Goal: Information Seeking & Learning: Learn about a topic

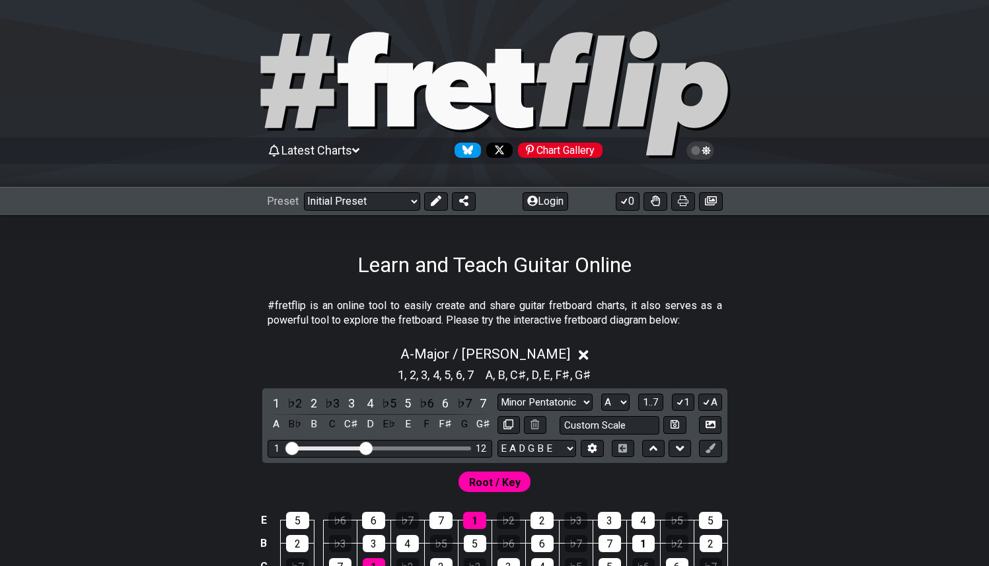
select select "Major / [PERSON_NAME]"
select select "A"
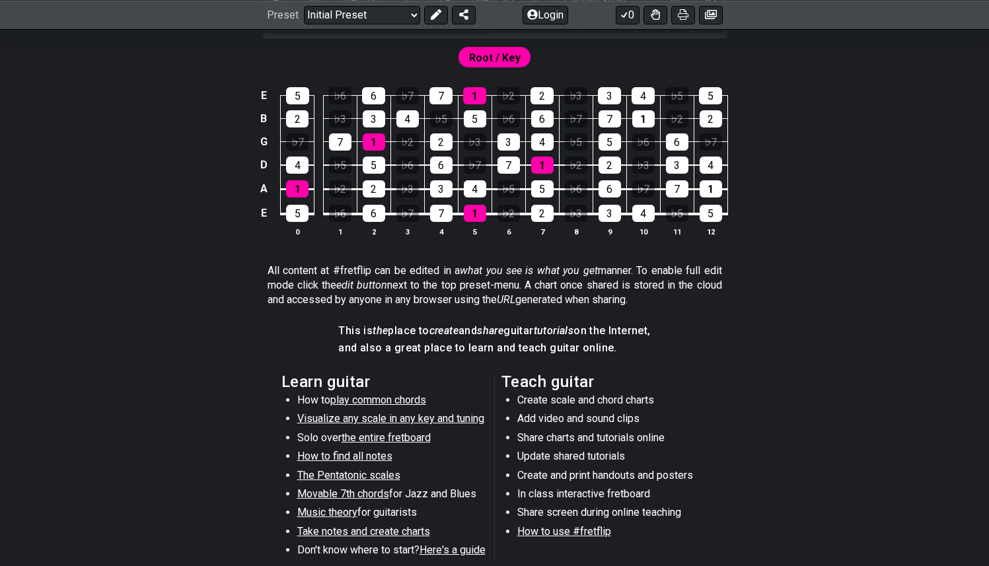
scroll to position [425, 0]
click at [431, 418] on span "Visualize any scale in any key and tuning" at bounding box center [390, 418] width 187 height 13
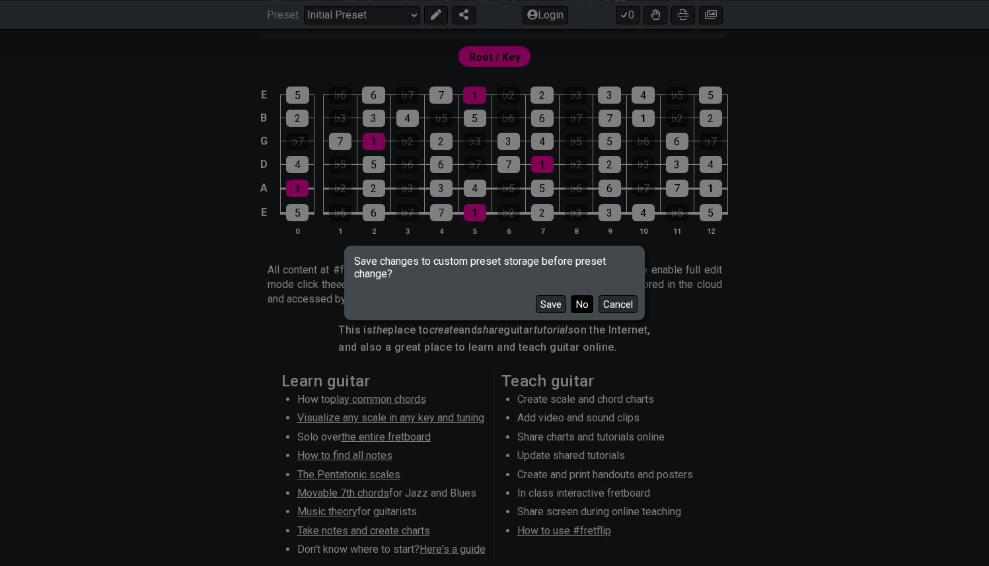
click at [579, 307] on button "No" at bounding box center [582, 304] width 22 height 18
select select "/guitar-scales"
select select "C"
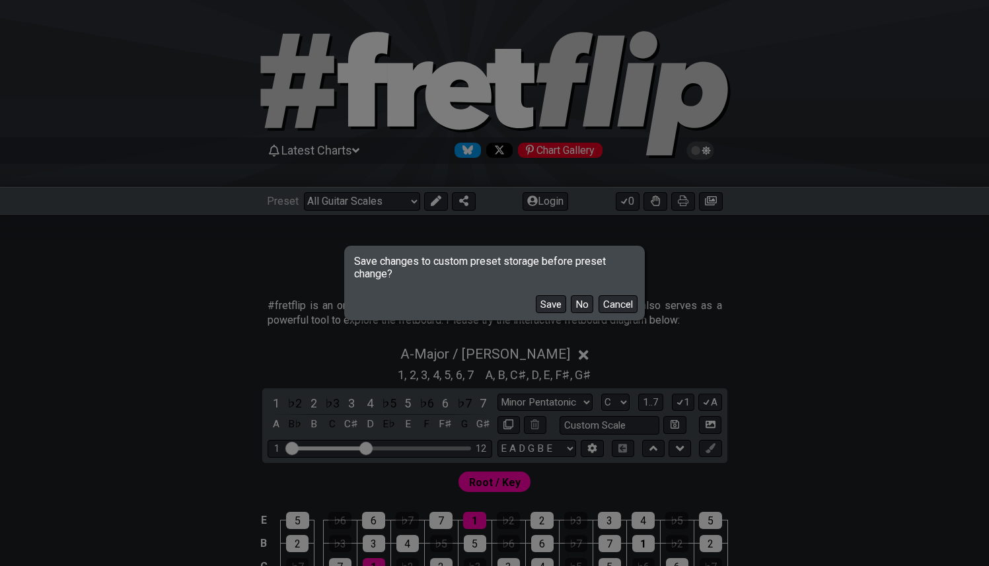
select select "Minor Pentatonic"
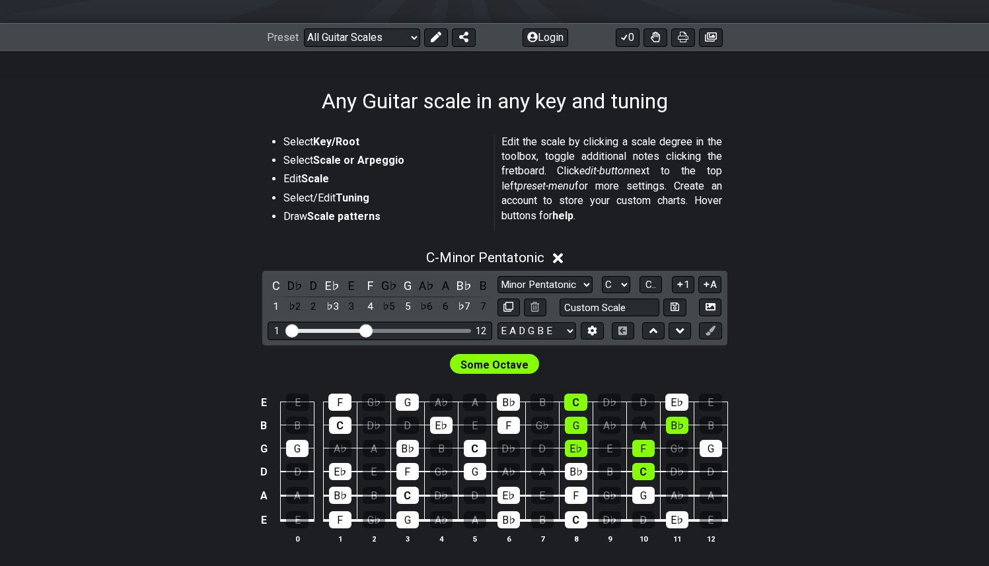
scroll to position [165, 0]
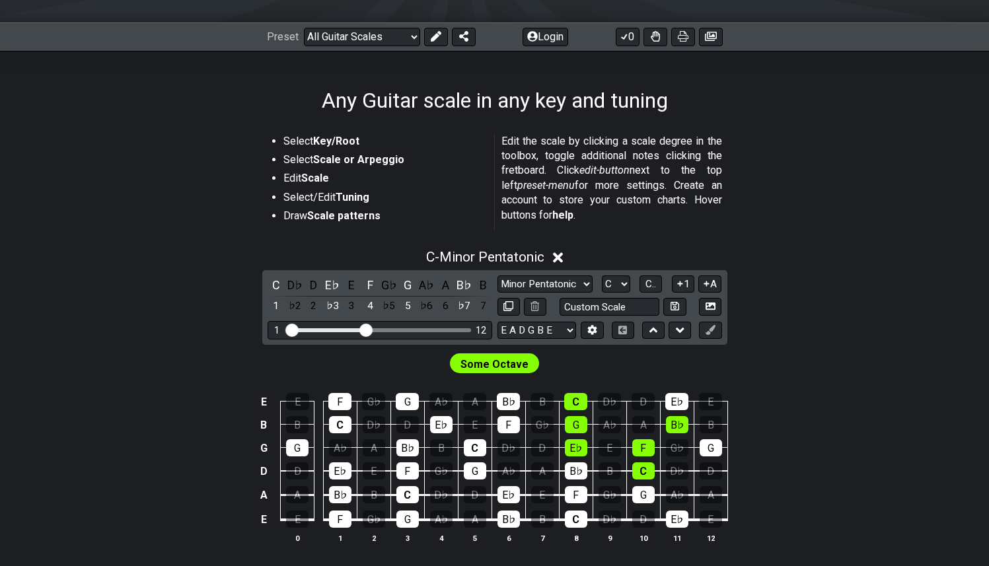
click at [510, 361] on span "Some Octave" at bounding box center [494, 364] width 68 height 19
click at [608, 313] on input "text" at bounding box center [610, 307] width 100 height 18
type input "Custom Scale"
click at [882, 279] on div "C - Minor Pentatonic C D♭ D E♭ E F G♭ G A♭ A B♭ B 1 ♭2 2 ♭3 3 4 ♭5 5 ♭6 6 ♭7 7 …" at bounding box center [494, 401] width 989 height 321
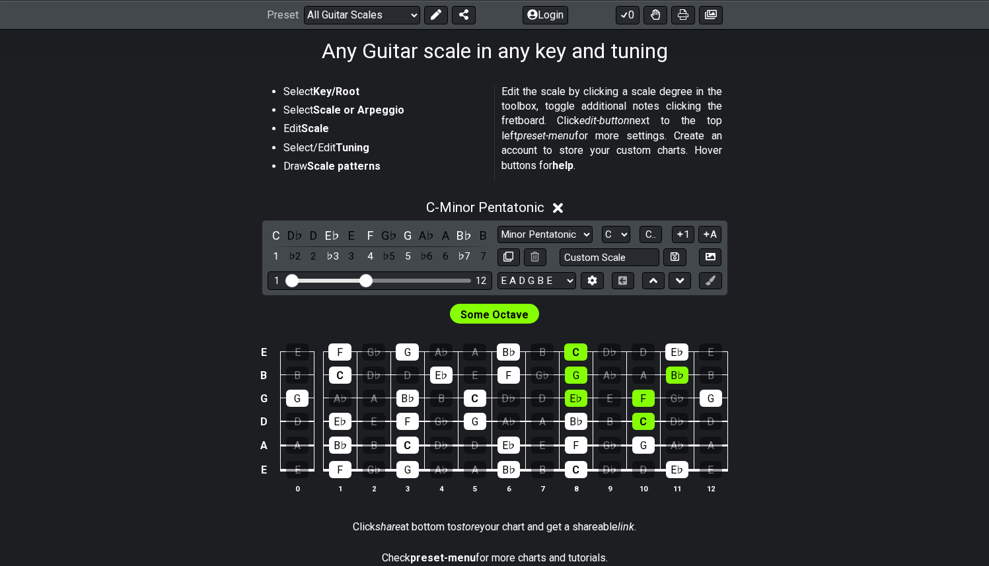
scroll to position [207, 0]
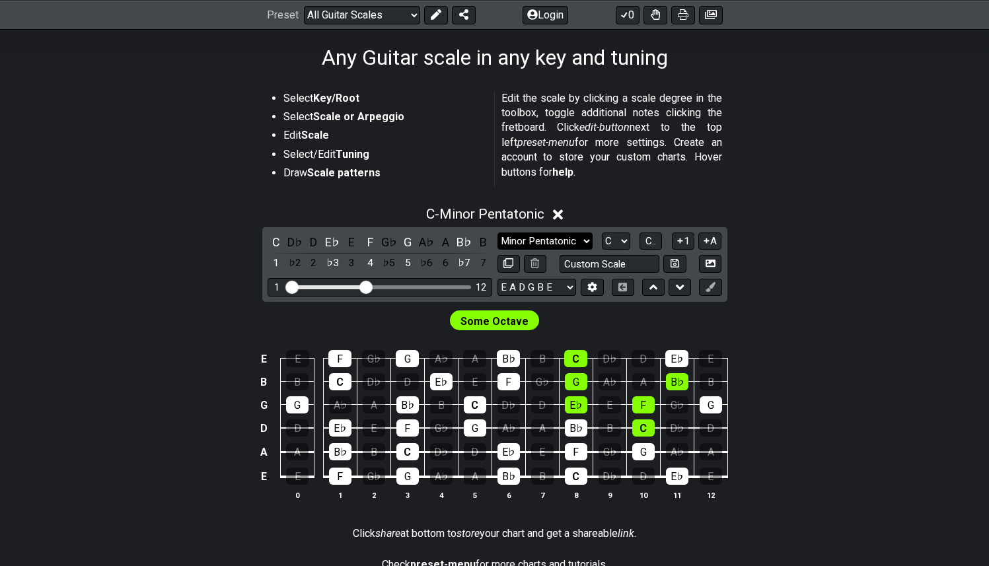
click at [587, 240] on select "Minor Pentatonic Root Minor Pentatonic Major Pentatonic Minor Blues Major Blues…" at bounding box center [544, 242] width 95 height 18
click at [497, 233] on select "Minor Pentatonic Root Minor Pentatonic Major Pentatonic Minor Blues Major Blues…" at bounding box center [544, 242] width 95 height 18
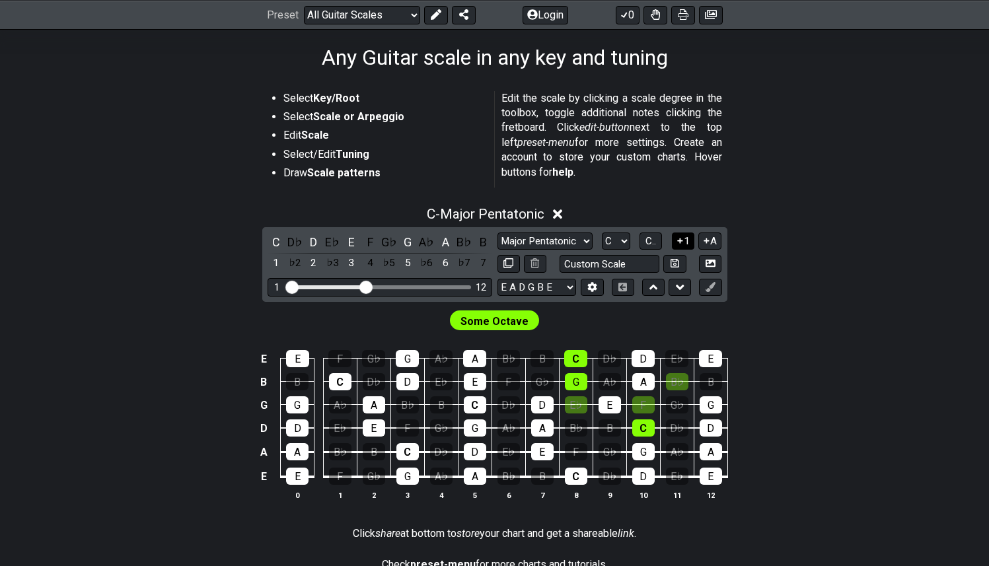
click at [688, 237] on button "1" at bounding box center [683, 242] width 22 height 18
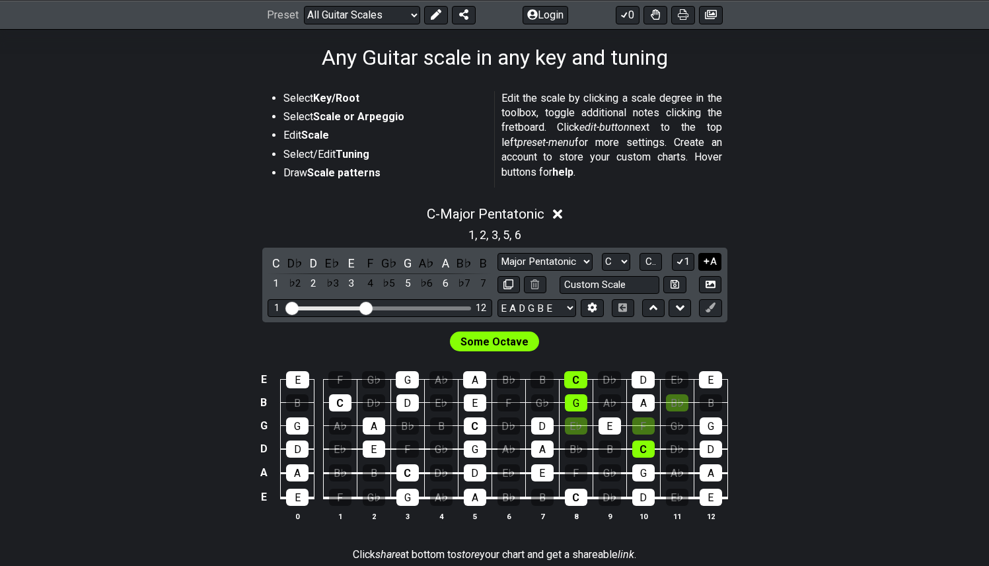
click at [712, 264] on button "A" at bounding box center [709, 262] width 23 height 18
click at [573, 260] on select "Minor Pentatonic Root Minor Pentatonic Major Pentatonic Minor Blues Major Blues…" at bounding box center [544, 262] width 95 height 18
select select "Major / [PERSON_NAME]"
click at [497, 253] on select "Minor Pentatonic Root Minor Pentatonic Major Pentatonic Minor Blues Major Blues…" at bounding box center [544, 262] width 95 height 18
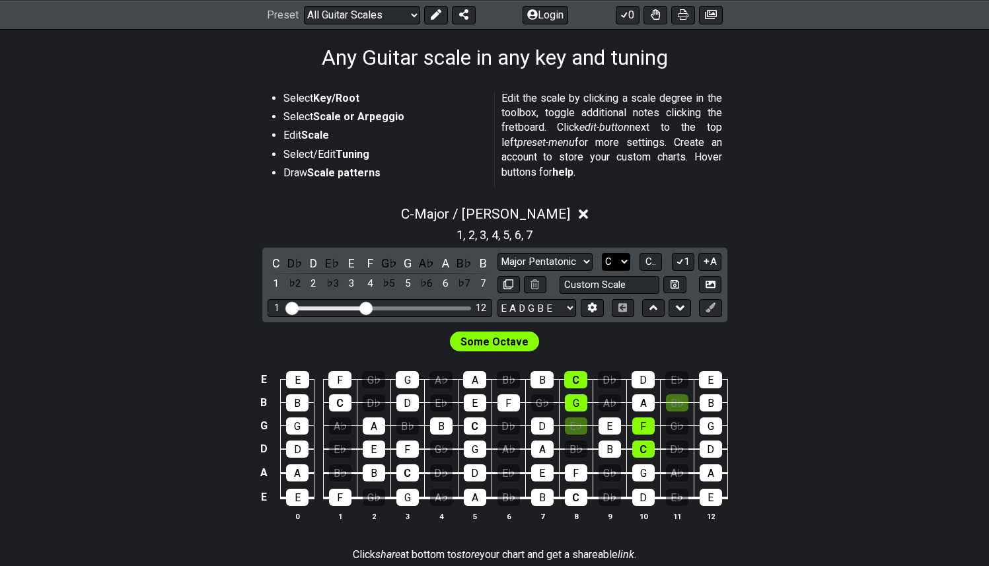
click at [618, 256] on select "A♭ A A♯ B♭ B C C♯ D♭ D D♯ E♭ E F F♯ G♭ G G♯" at bounding box center [616, 262] width 28 height 18
select select "C#"
click at [602, 253] on select "A♭ A A♯ B♭ B C C♯ D♭ D D♯ E♭ E F F♯ G♭ G G♯" at bounding box center [616, 262] width 28 height 18
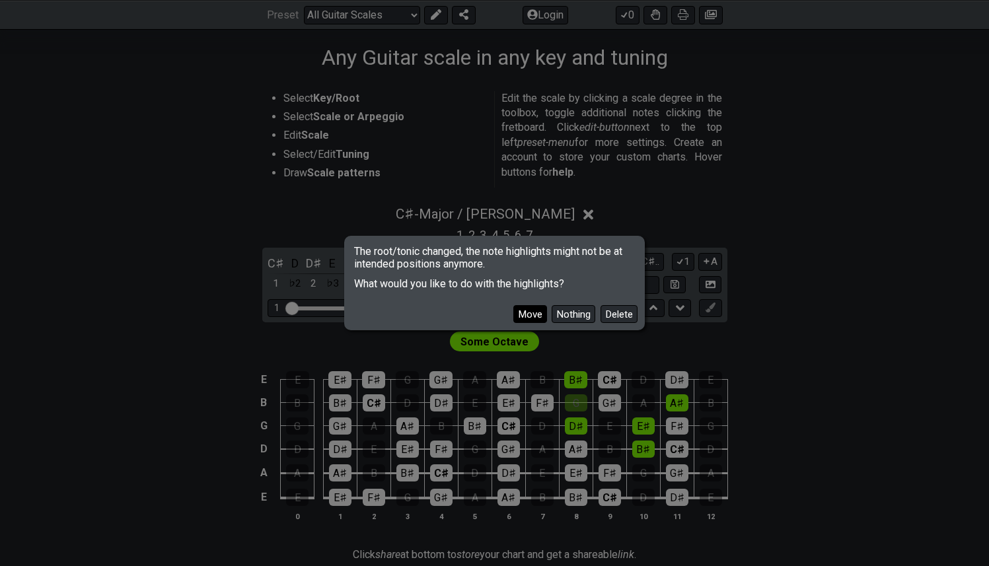
click at [538, 313] on button "Move" at bounding box center [530, 314] width 34 height 18
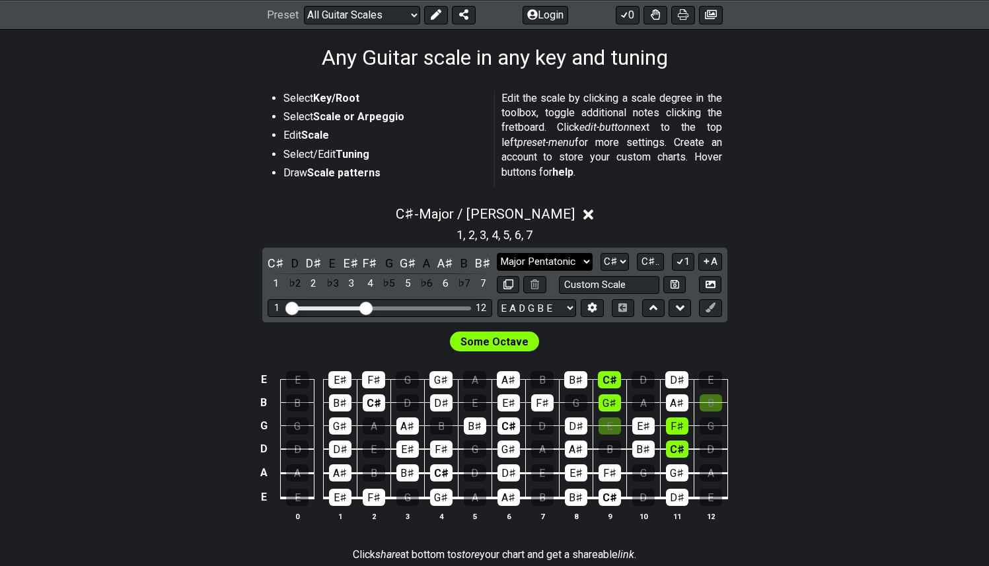
click at [562, 264] on select "Minor Pentatonic Root Minor Pentatonic Major Pentatonic Minor Blues Major Blues…" at bounding box center [544, 262] width 95 height 18
click at [497, 253] on select "Minor Pentatonic Root Minor Pentatonic Major Pentatonic Minor Blues Major Blues…" at bounding box center [544, 262] width 95 height 18
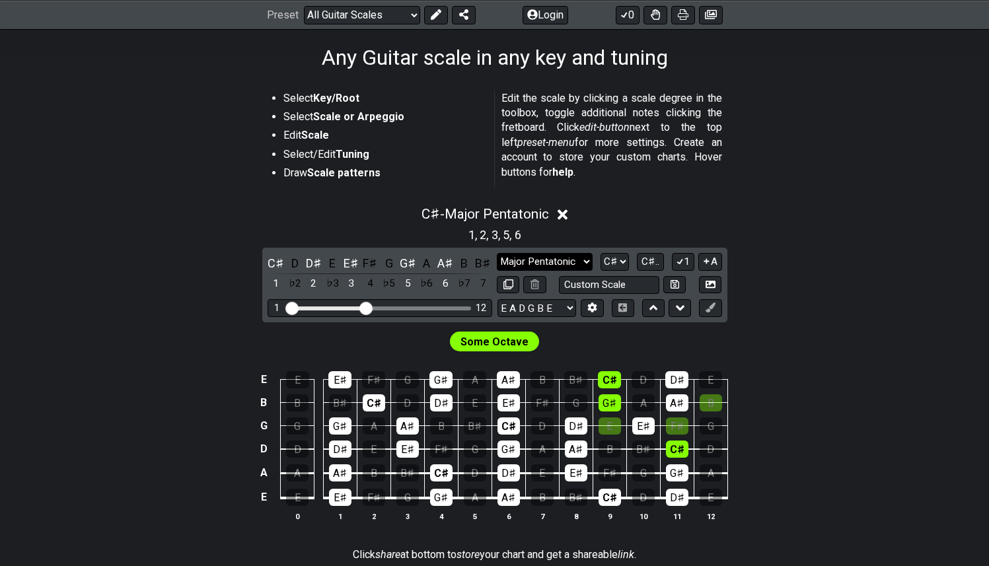
click at [571, 253] on select "Minor Pentatonic Root Minor Pentatonic Major Pentatonic Minor Blues Major Blues…" at bounding box center [544, 262] width 95 height 18
click at [497, 253] on select "Minor Pentatonic Root Minor Pentatonic Major Pentatonic Minor Blues Major Blues…" at bounding box center [544, 262] width 95 height 18
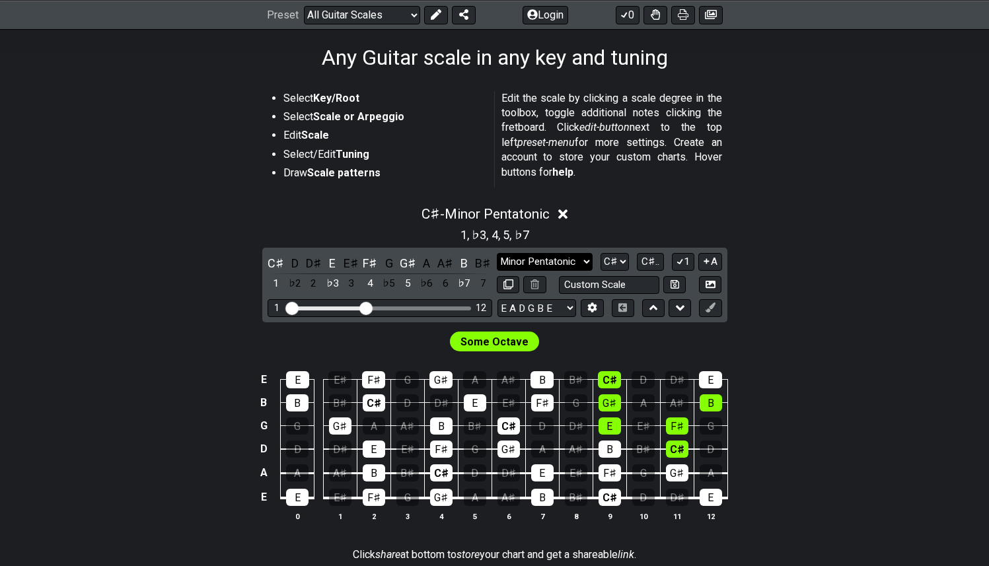
click at [575, 262] on select "Minor Pentatonic Root Minor Pentatonic Major Pentatonic Minor Blues Major Blues…" at bounding box center [544, 262] width 95 height 18
click at [497, 253] on select "Minor Pentatonic Root Minor Pentatonic Major Pentatonic Minor Blues Major Blues…" at bounding box center [544, 262] width 95 height 18
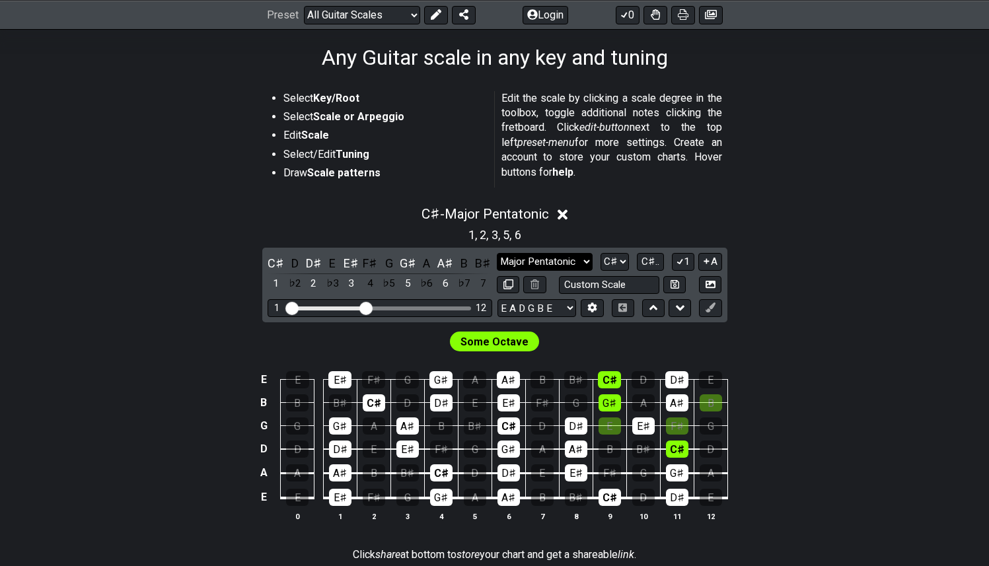
click at [572, 260] on select "Minor Pentatonic Root Minor Pentatonic Major Pentatonic Minor Blues Major Blues…" at bounding box center [544, 262] width 95 height 18
click at [497, 253] on select "Minor Pentatonic Root Minor Pentatonic Major Pentatonic Minor Blues Major Blues…" at bounding box center [544, 262] width 95 height 18
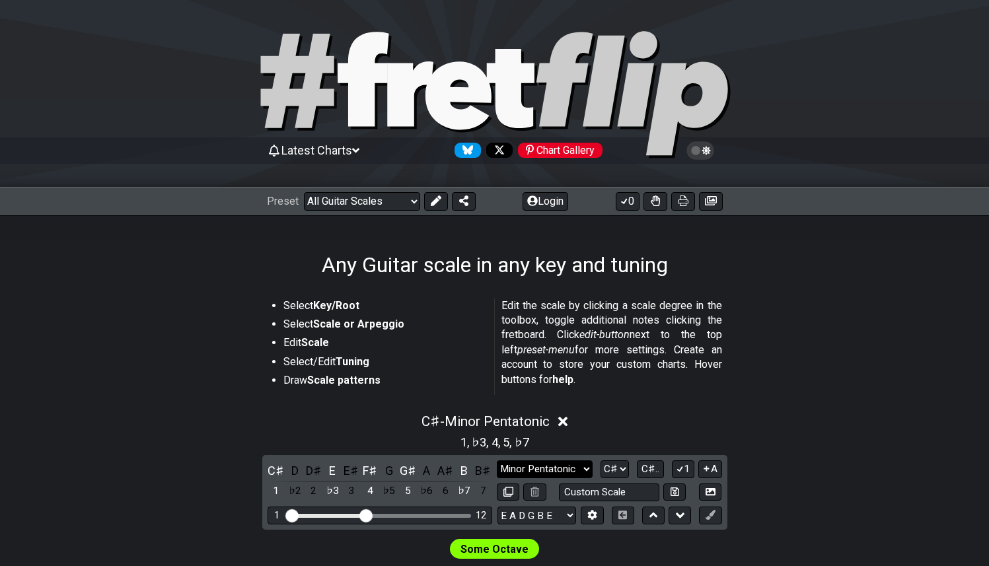
click at [557, 472] on select "Minor Pentatonic Root Minor Pentatonic Major Pentatonic Minor Blues Major Blues…" at bounding box center [544, 469] width 95 height 18
click at [582, 467] on select "Minor Pentatonic Root Minor Pentatonic Major Pentatonic Minor Blues Major Blues…" at bounding box center [544, 469] width 95 height 18
click at [569, 473] on select "Minor Pentatonic Root Minor Pentatonic Major Pentatonic Minor Blues Major Blues…" at bounding box center [544, 469] width 95 height 18
click at [386, 203] on select "Welcome to #fretflip! Initial Preset Custom Preset Minor Pentatonic Major Penta…" at bounding box center [362, 201] width 116 height 18
click at [575, 465] on select "Minor Pentatonic Root Minor Pentatonic Major Pentatonic Minor Blues Major Blues…" at bounding box center [544, 469] width 95 height 18
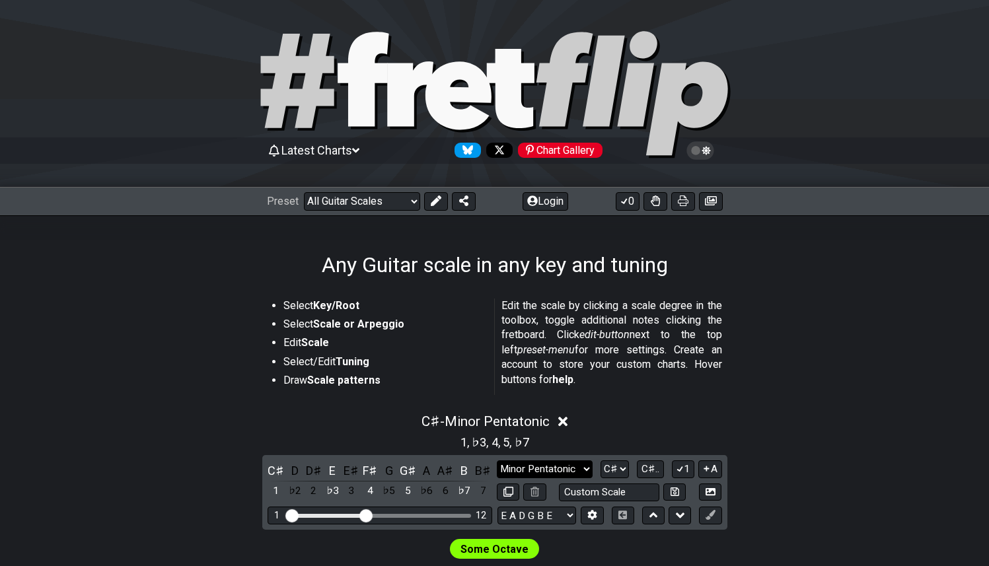
select select "Major / [PERSON_NAME]"
click at [497, 460] on select "Minor Pentatonic Root Minor Pentatonic Major Pentatonic Minor Blues Major Blues…" at bounding box center [544, 469] width 95 height 18
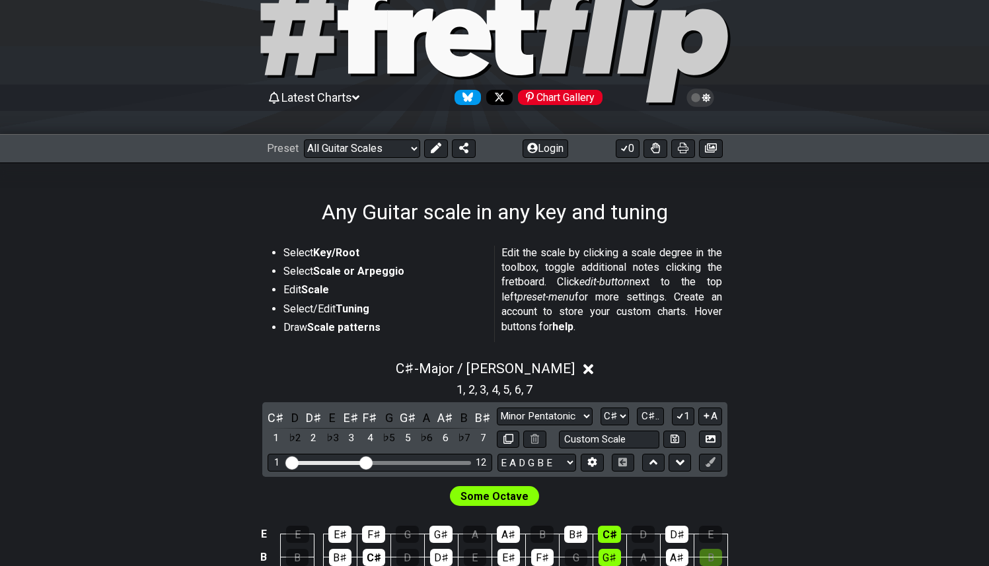
scroll to position [155, 0]
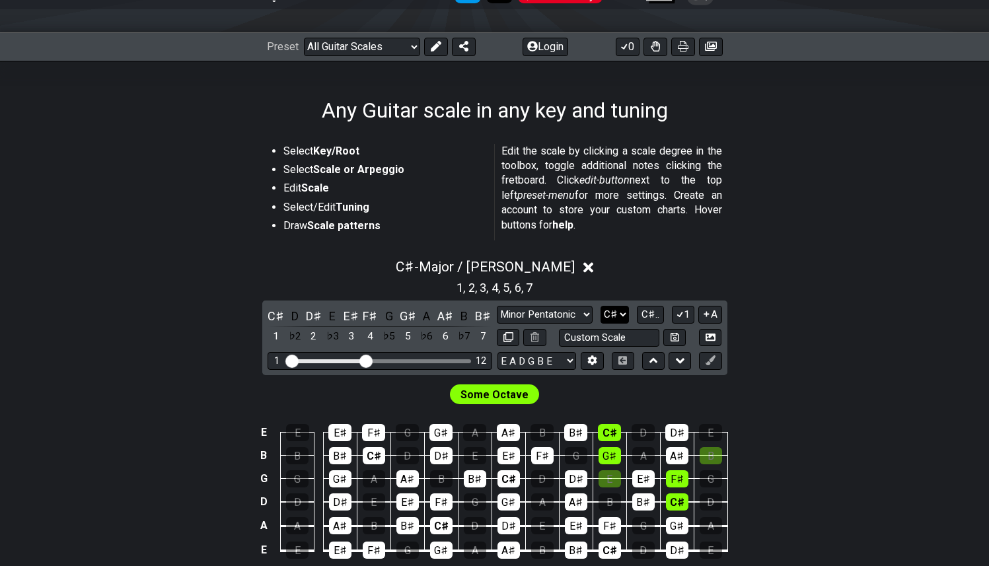
click at [622, 311] on select "A♭ A A♯ B♭ B C C♯ D♭ D D♯ E♭ E F F♯ G♭ G G♯" at bounding box center [615, 315] width 28 height 18
select select "C"
click at [602, 306] on select "A♭ A A♯ B♭ B C C♯ D♭ D D♯ E♭ E F F♯ G♭ G G♯" at bounding box center [615, 315] width 28 height 18
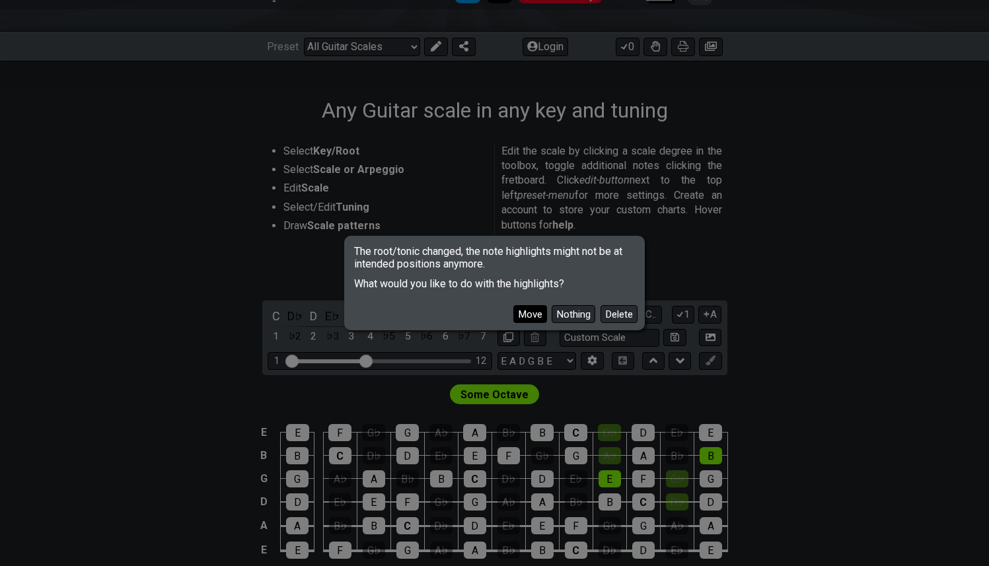
click at [536, 316] on button "Move" at bounding box center [530, 314] width 34 height 18
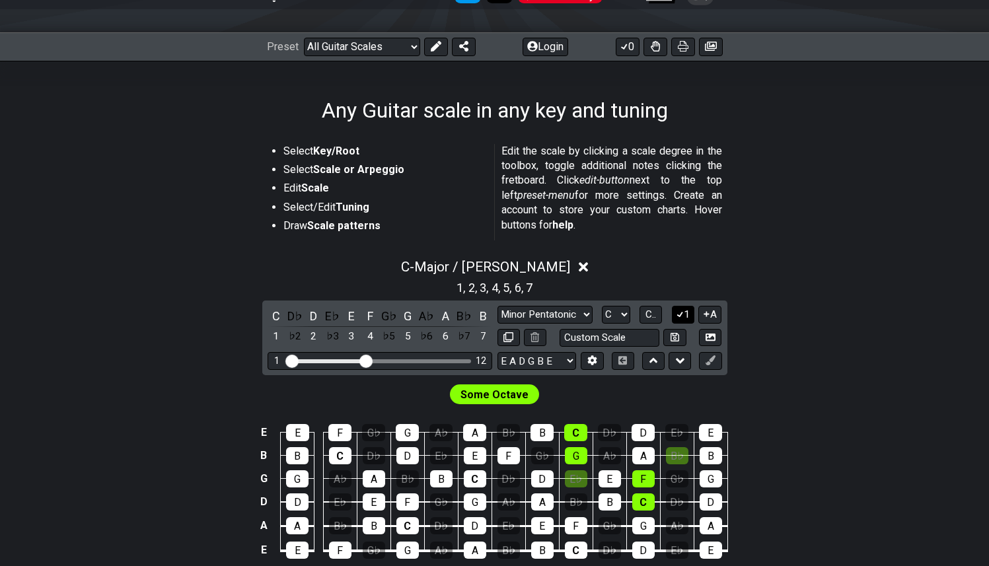
click at [688, 316] on button "1" at bounding box center [683, 315] width 22 height 18
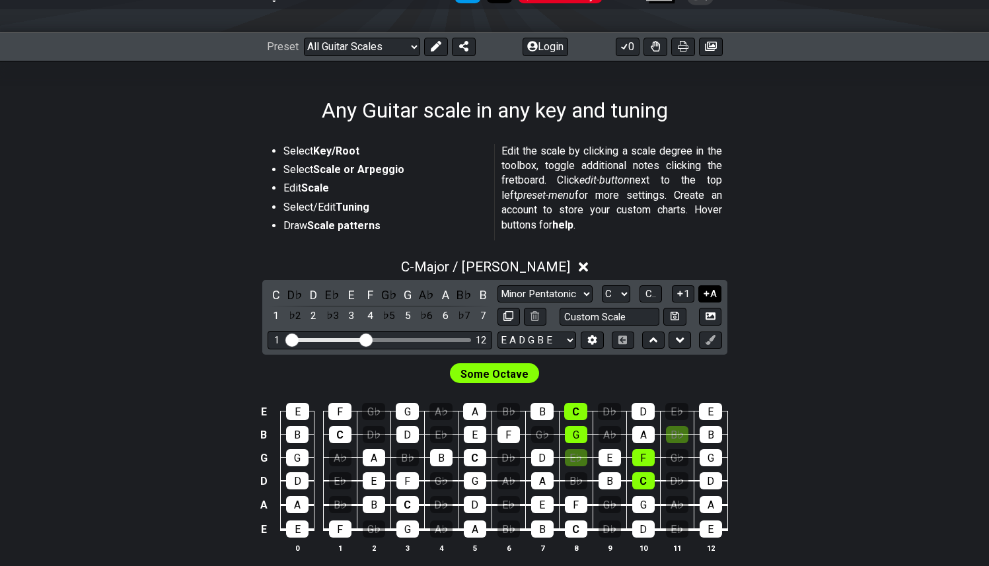
click at [705, 289] on icon at bounding box center [706, 294] width 13 height 10
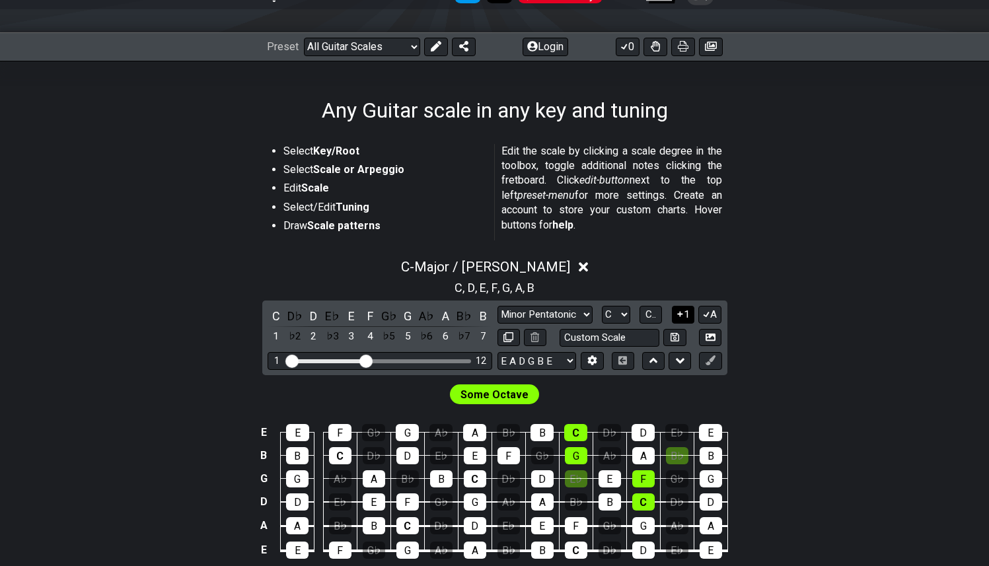
click at [682, 314] on icon at bounding box center [679, 313] width 5 height 5
click at [553, 303] on div "C D♭ D E♭ E F G♭ G A♭ A B♭ B 1 ♭2 2 ♭3 3 4 ♭5 5 ♭6 6 ♭7 7 Minor Pentatonic Root…" at bounding box center [494, 338] width 465 height 75
click at [562, 310] on select "Minor Pentatonic Root Minor Pentatonic Major Pentatonic Minor Blues Major Blues…" at bounding box center [544, 315] width 95 height 18
select select "Minor / Aeolian"
click at [497, 306] on select "Minor Pentatonic Root Minor Pentatonic Major Pentatonic Minor Blues Major Blues…" at bounding box center [544, 315] width 95 height 18
